Goal: Information Seeking & Learning: Learn about a topic

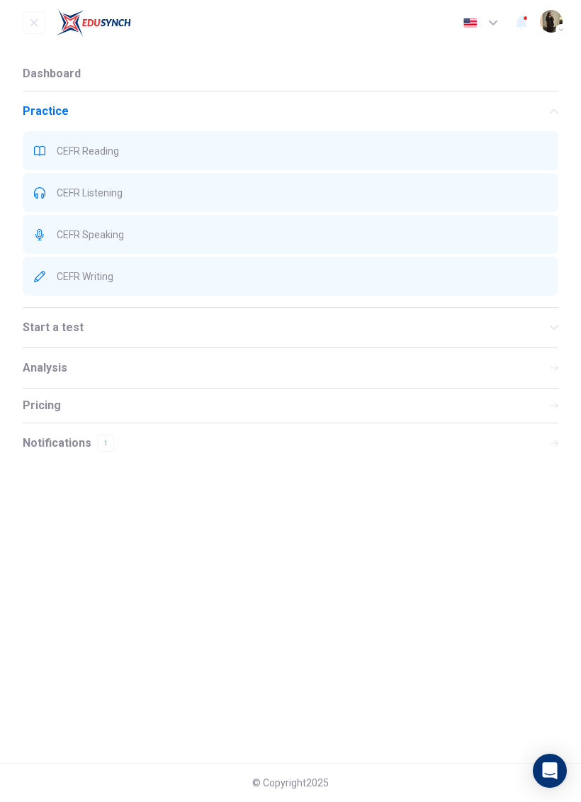
click at [123, 158] on div "CEFR Reading" at bounding box center [291, 150] width 536 height 39
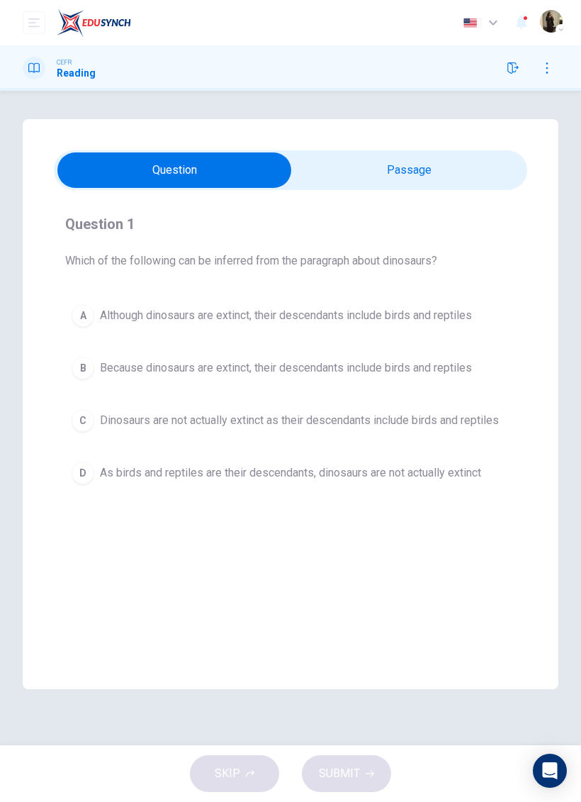
click at [29, 19] on icon "open mobile menu" at bounding box center [33, 22] width 11 height 9
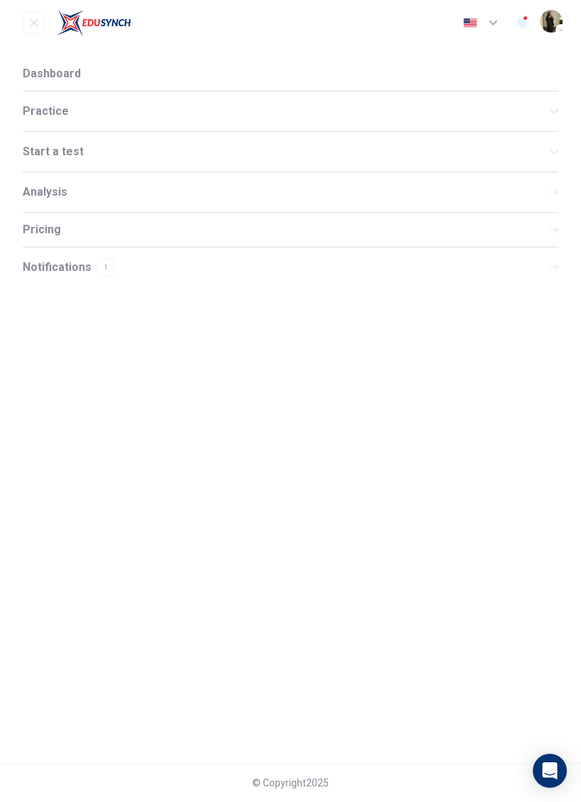
click at [77, 65] on li "Dashboard" at bounding box center [291, 74] width 536 height 34
